Goal: Task Accomplishment & Management: Manage account settings

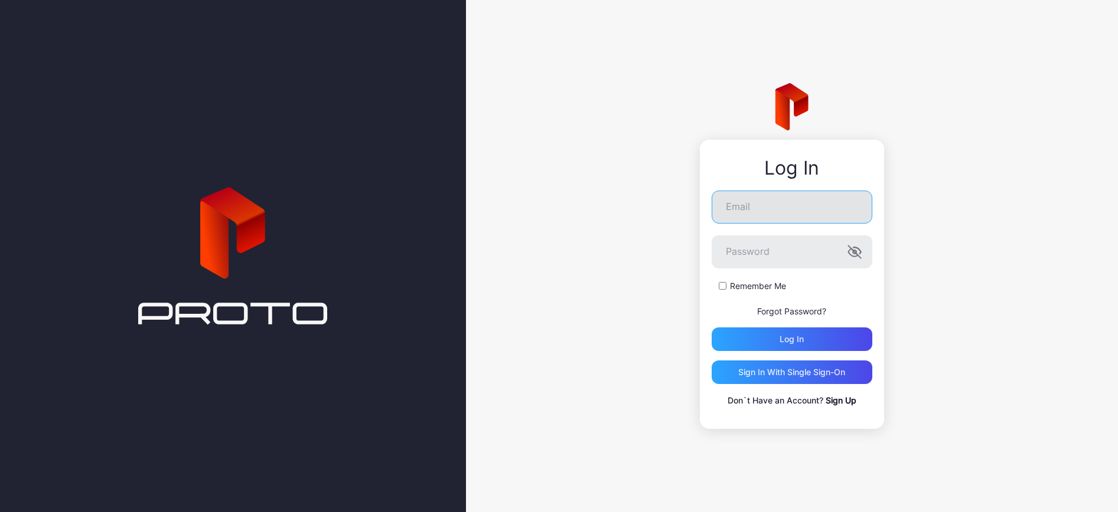
click at [753, 211] on input "Email" at bounding box center [791, 207] width 161 height 33
type input "**********"
click at [763, 287] on label "Remember Me" at bounding box center [758, 286] width 56 height 12
click at [780, 339] on div "Log in" at bounding box center [791, 339] width 24 height 9
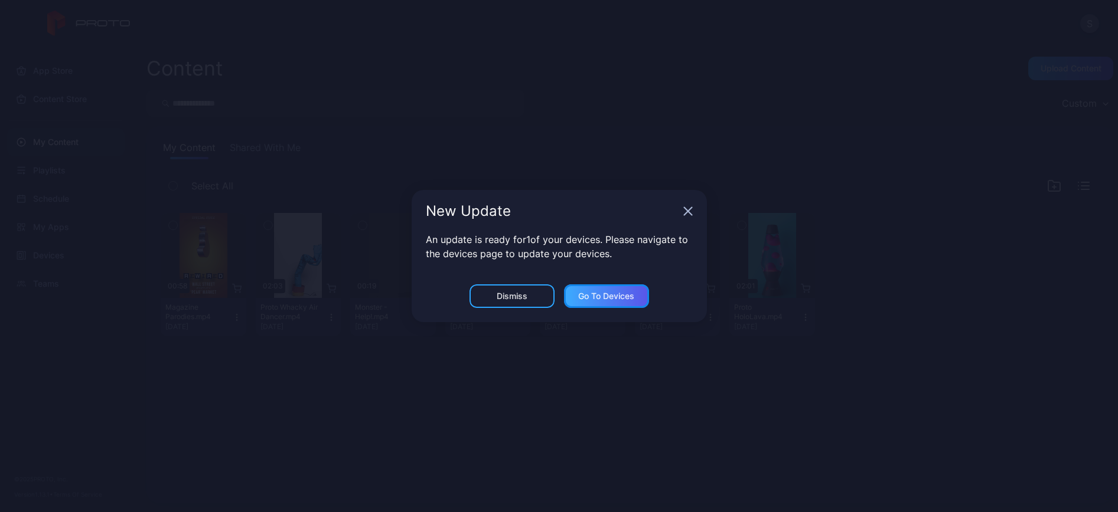
click at [612, 299] on div "Go to devices" at bounding box center [606, 296] width 56 height 9
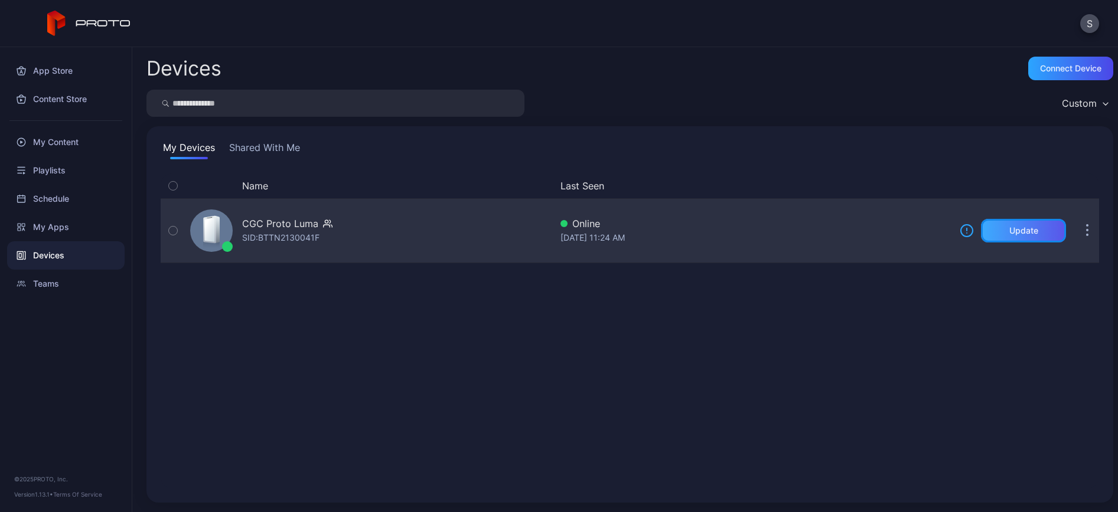
click at [1011, 227] on div "Update" at bounding box center [1023, 230] width 29 height 9
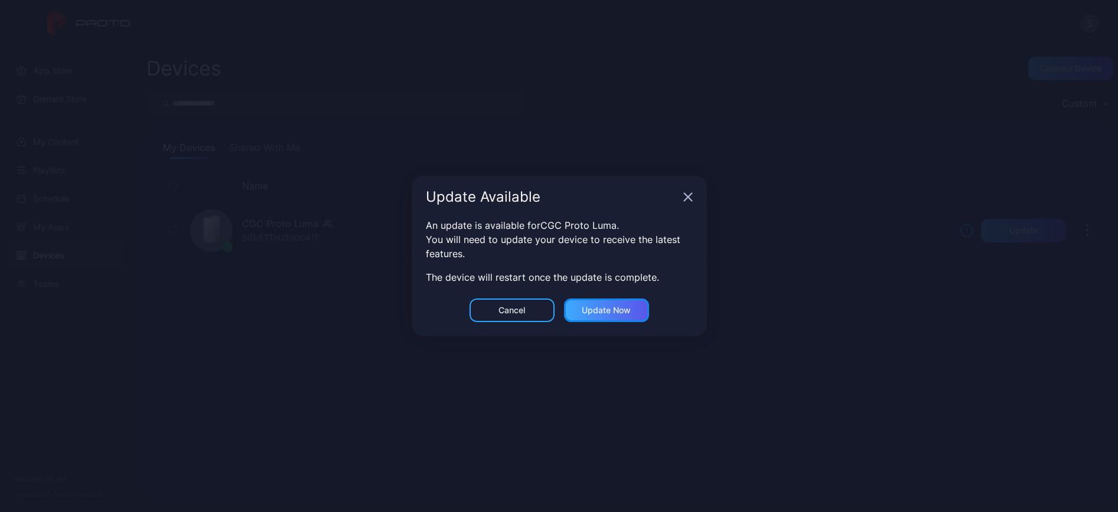
click at [597, 309] on div "Update now" at bounding box center [606, 310] width 49 height 9
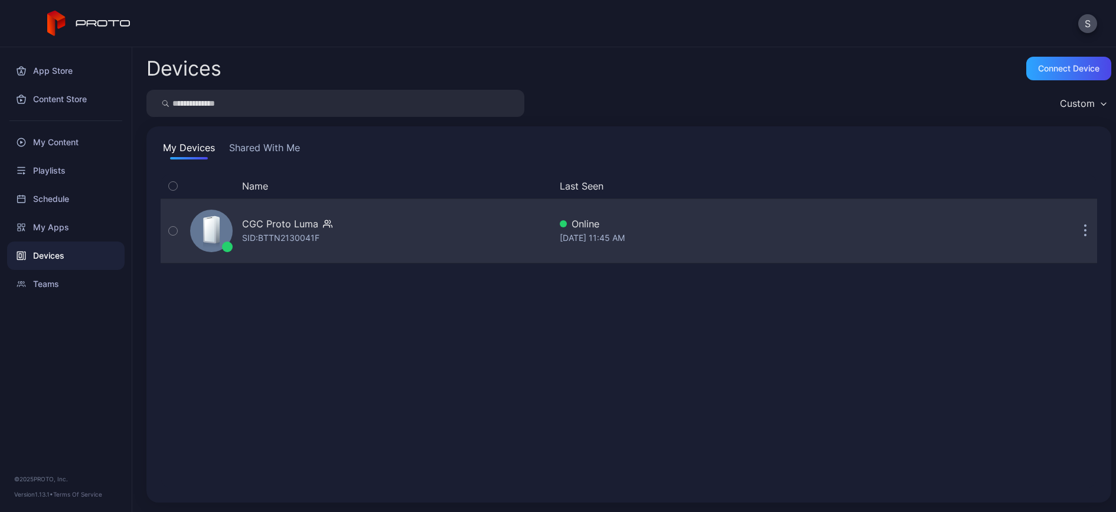
click at [577, 243] on div "Sep 18, 2025 at 11:45 AM" at bounding box center [754, 238] width 388 height 14
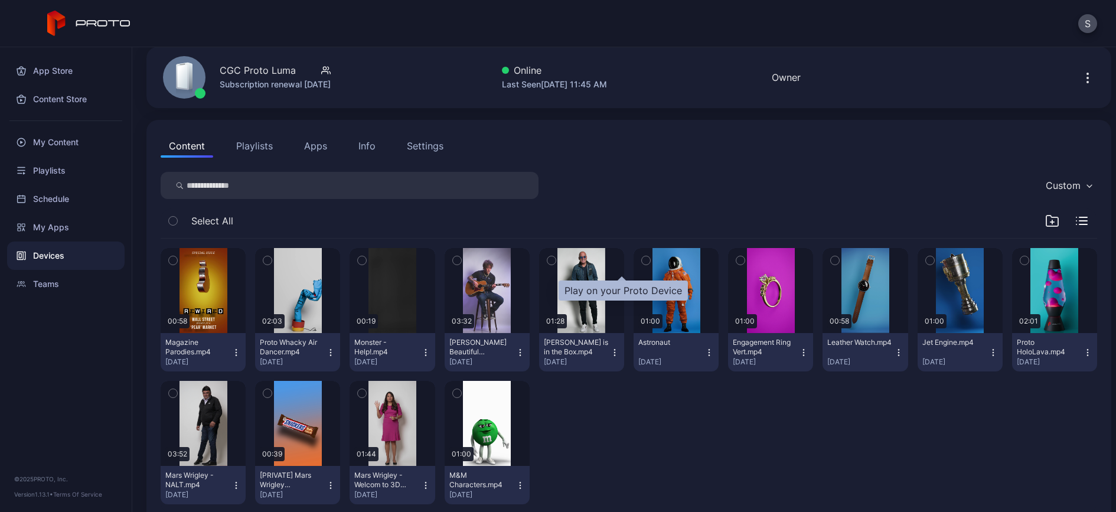
scroll to position [73, 0]
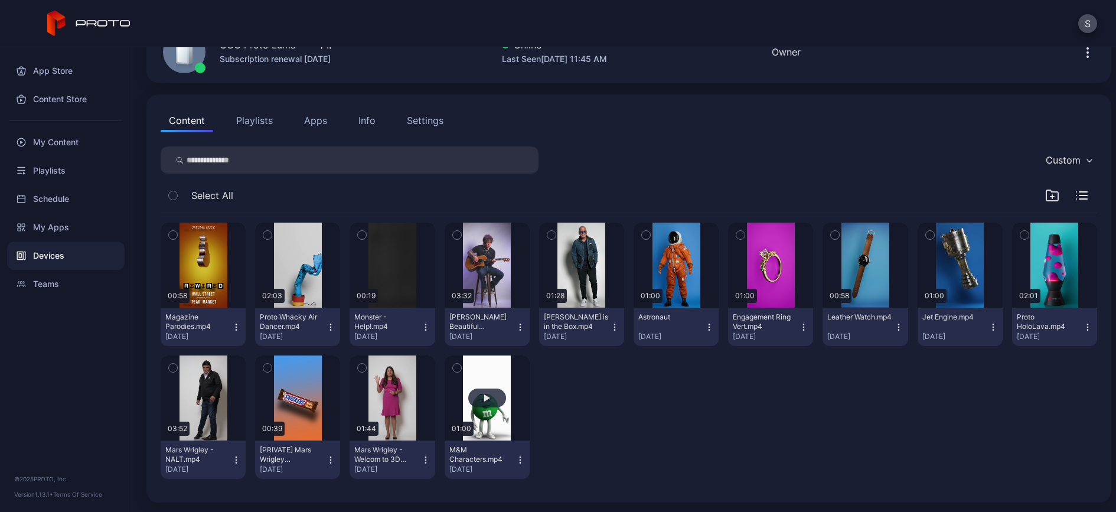
click at [530, 365] on button "button" at bounding box center [487, 397] width 85 height 85
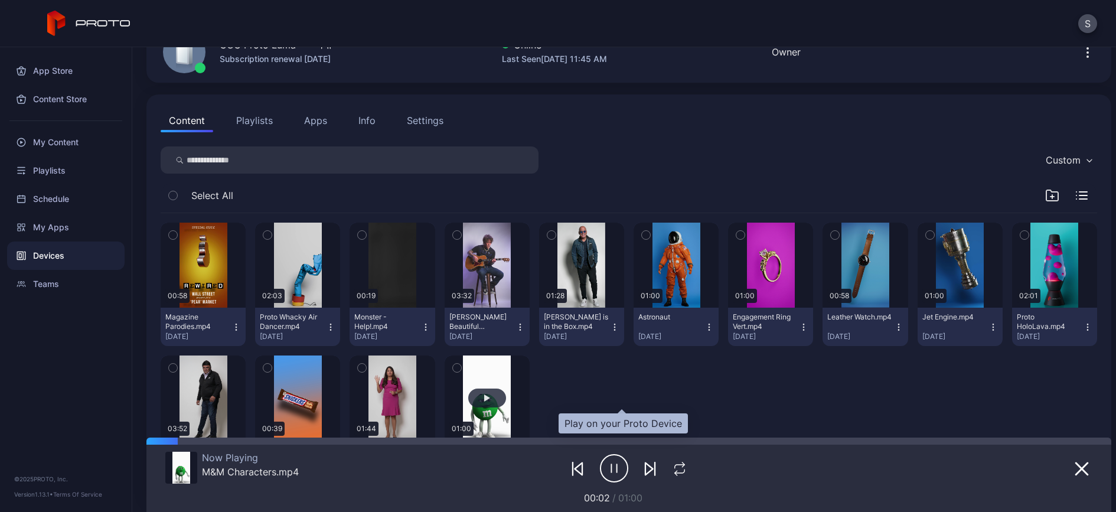
click at [490, 398] on div "button" at bounding box center [487, 397] width 6 height 7
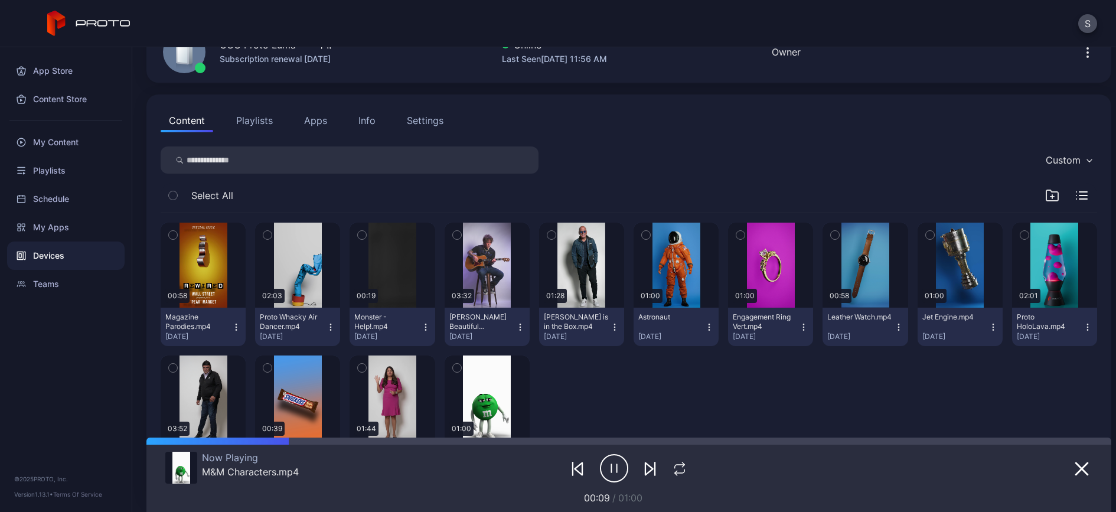
drag, startPoint x: 958, startPoint y: 25, endPoint x: 962, endPoint y: 18, distance: 8.2
click at [959, 26] on div "S" at bounding box center [558, 23] width 1116 height 47
